Goal: Transaction & Acquisition: Purchase product/service

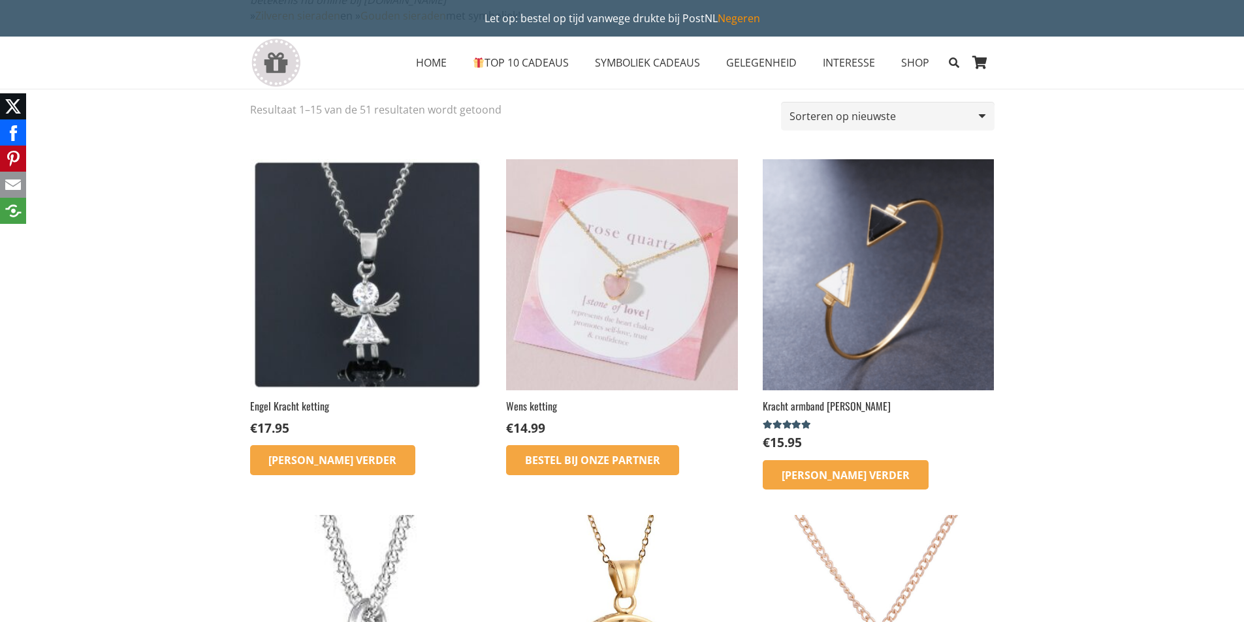
click at [614, 301] on img at bounding box center [621, 274] width 231 height 231
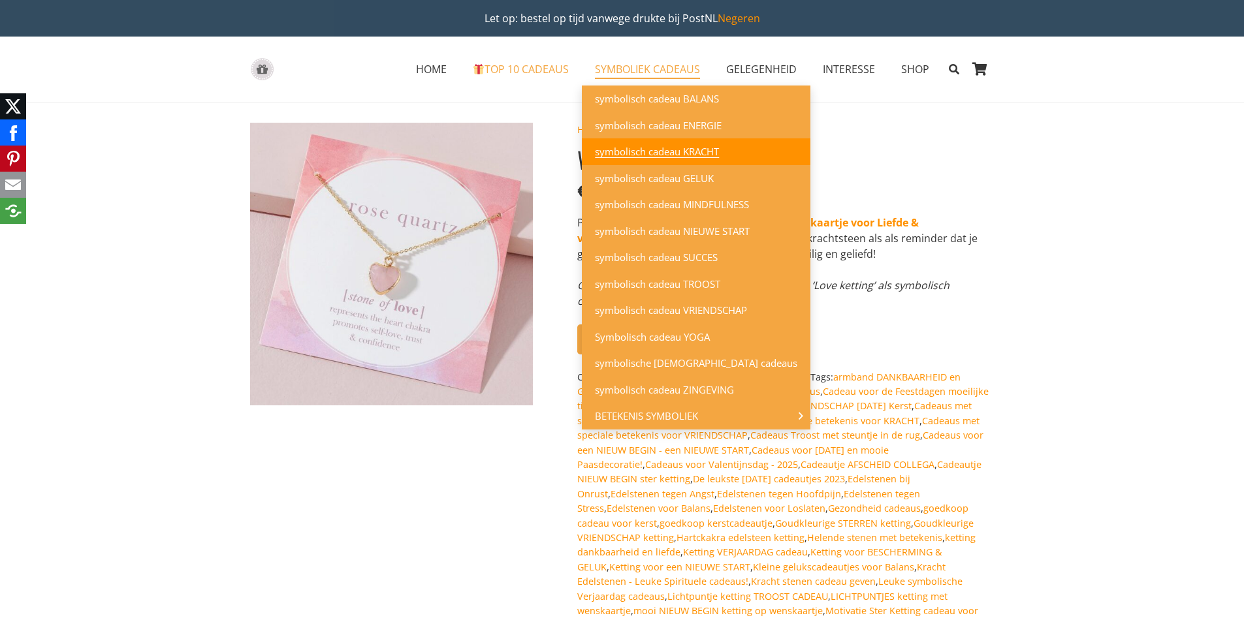
click at [645, 151] on span "symbolisch cadeau KRACHT" at bounding box center [657, 151] width 124 height 13
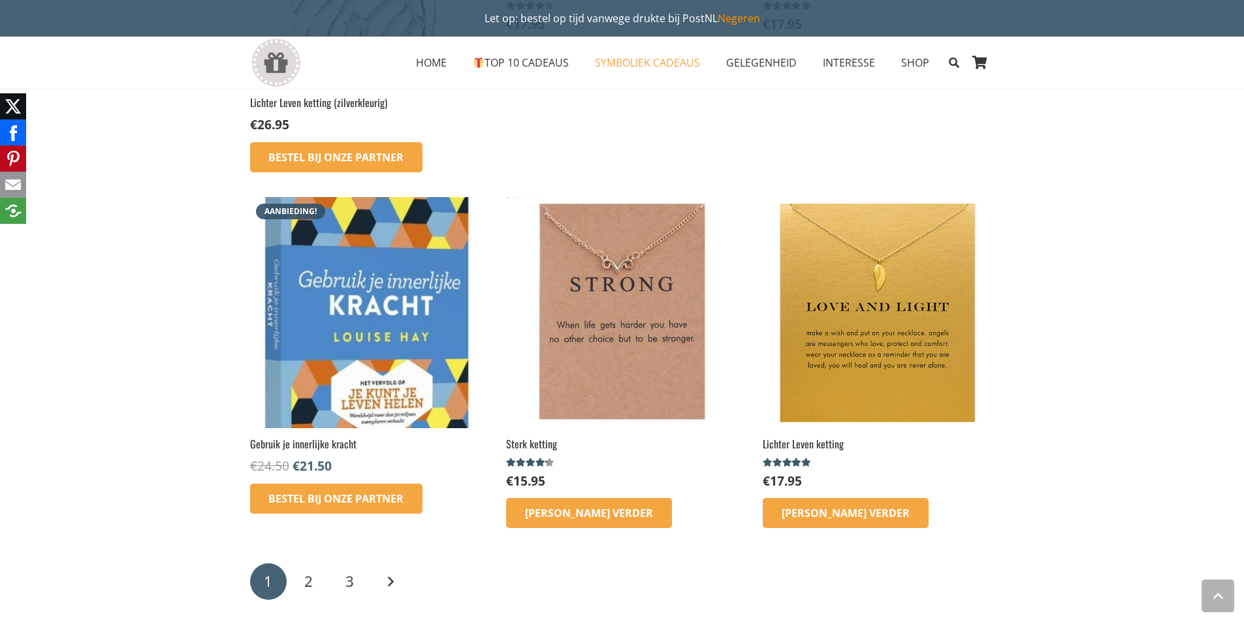
scroll to position [1894, 0]
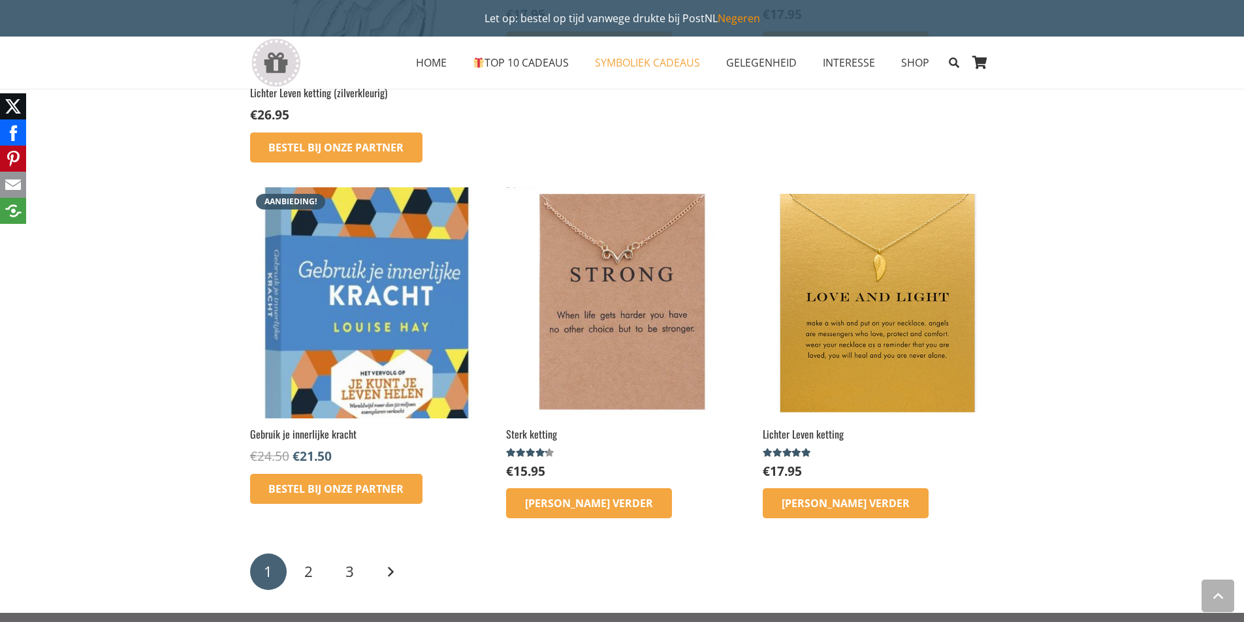
click at [855, 253] on img at bounding box center [878, 302] width 231 height 231
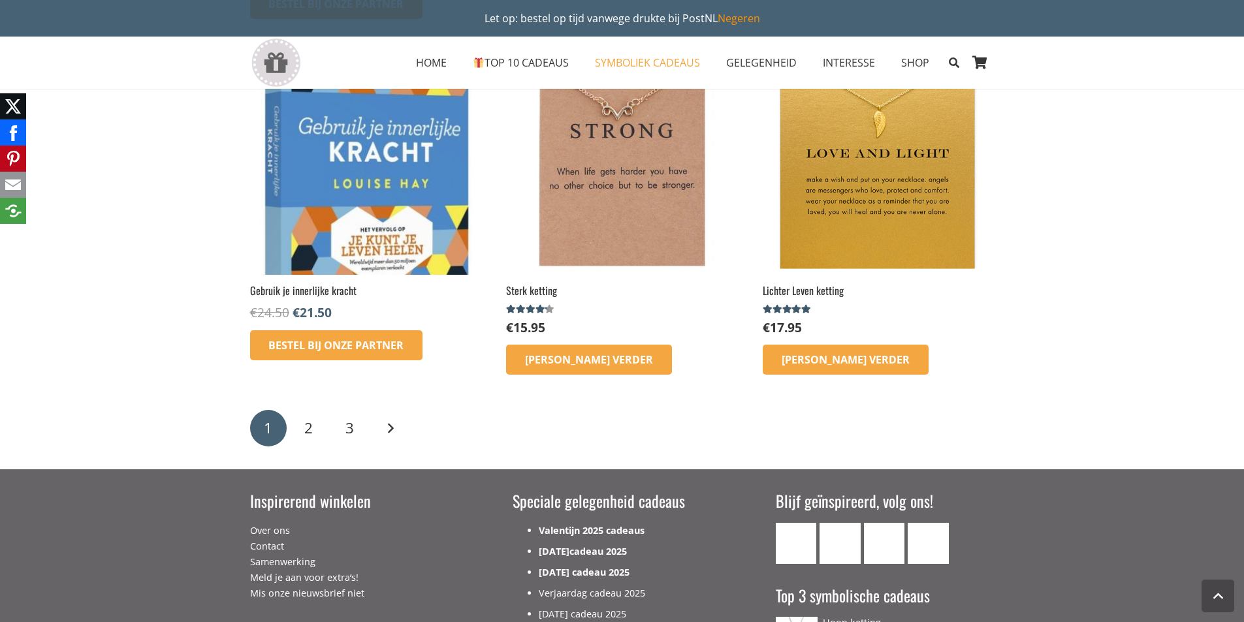
scroll to position [2220, 0]
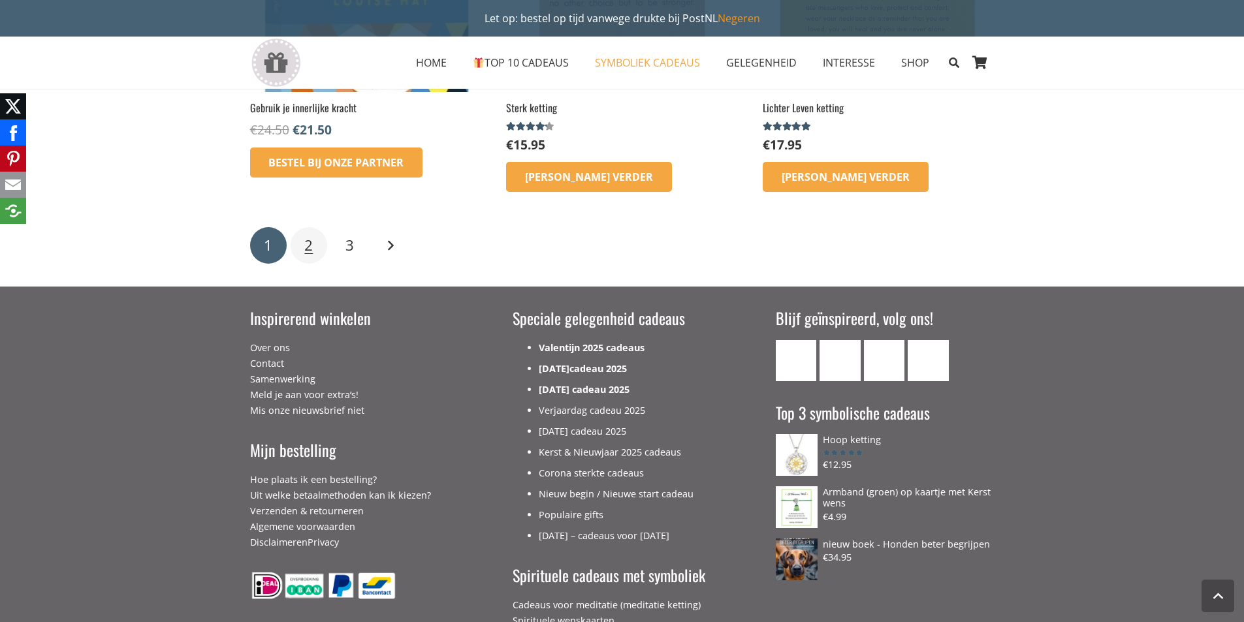
click at [307, 240] on span "2" at bounding box center [308, 245] width 8 height 20
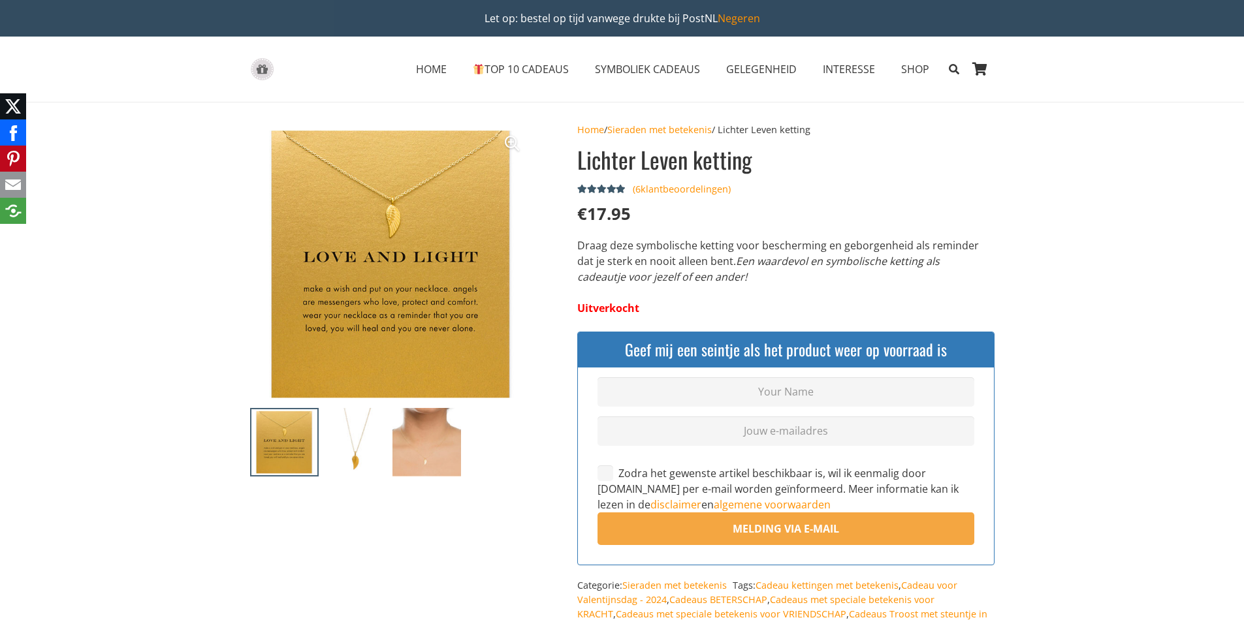
click at [341, 464] on img at bounding box center [355, 442] width 69 height 69
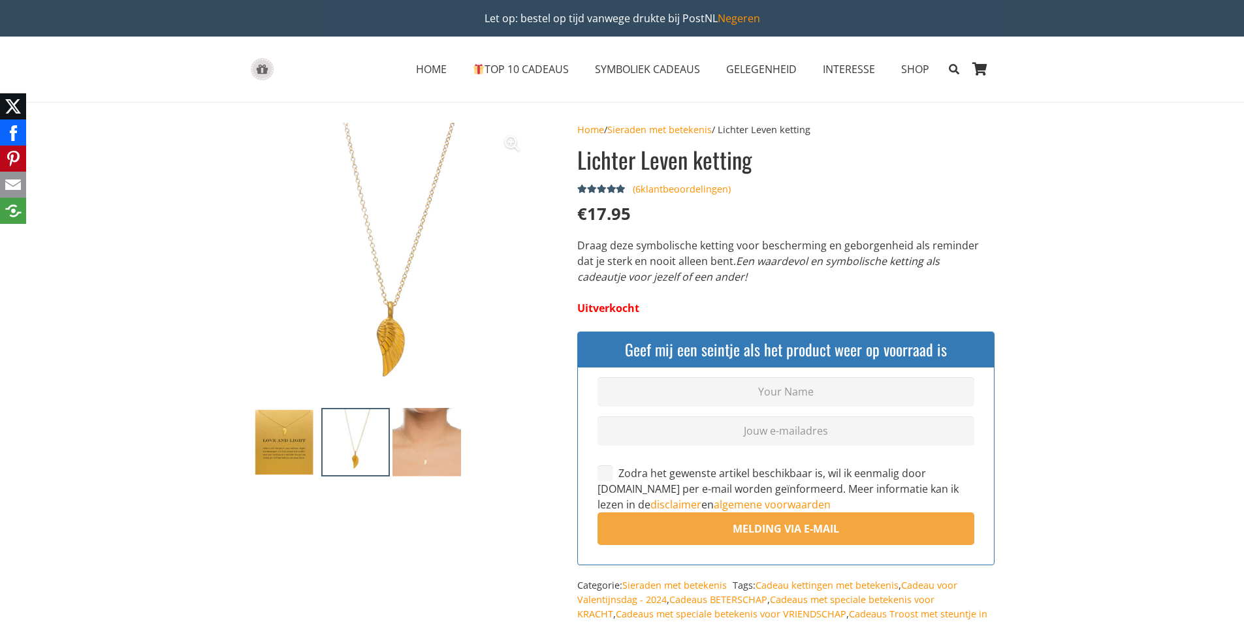
click at [419, 462] on img at bounding box center [426, 442] width 69 height 69
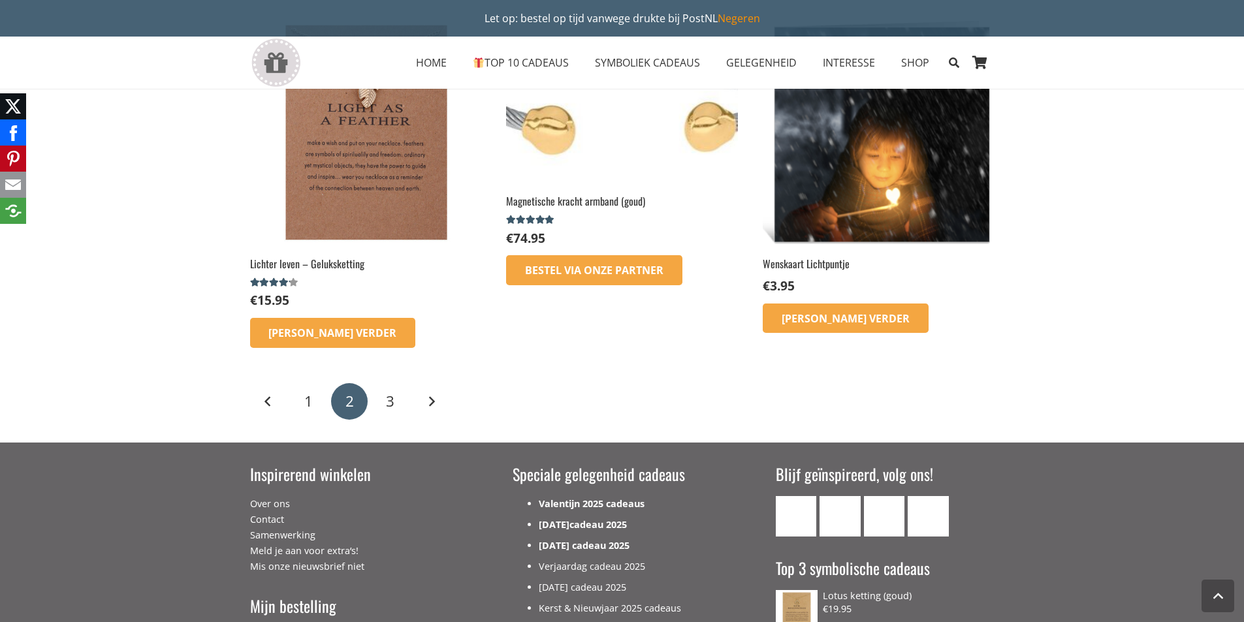
scroll to position [1633, 0]
click at [386, 408] on span "3" at bounding box center [390, 401] width 8 height 20
